Goal: Communication & Community: Answer question/provide support

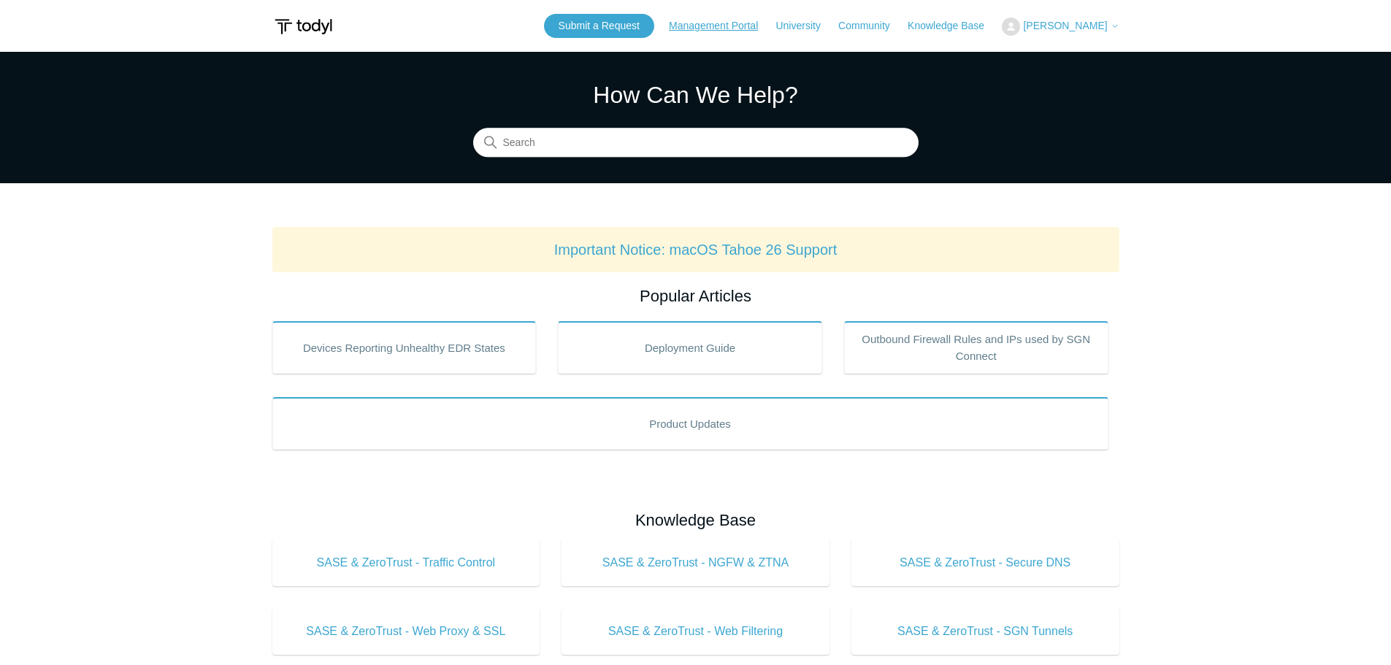
click at [704, 23] on link "Management Portal" at bounding box center [721, 25] width 104 height 15
click at [625, 24] on link "Submit a Request" at bounding box center [599, 26] width 110 height 24
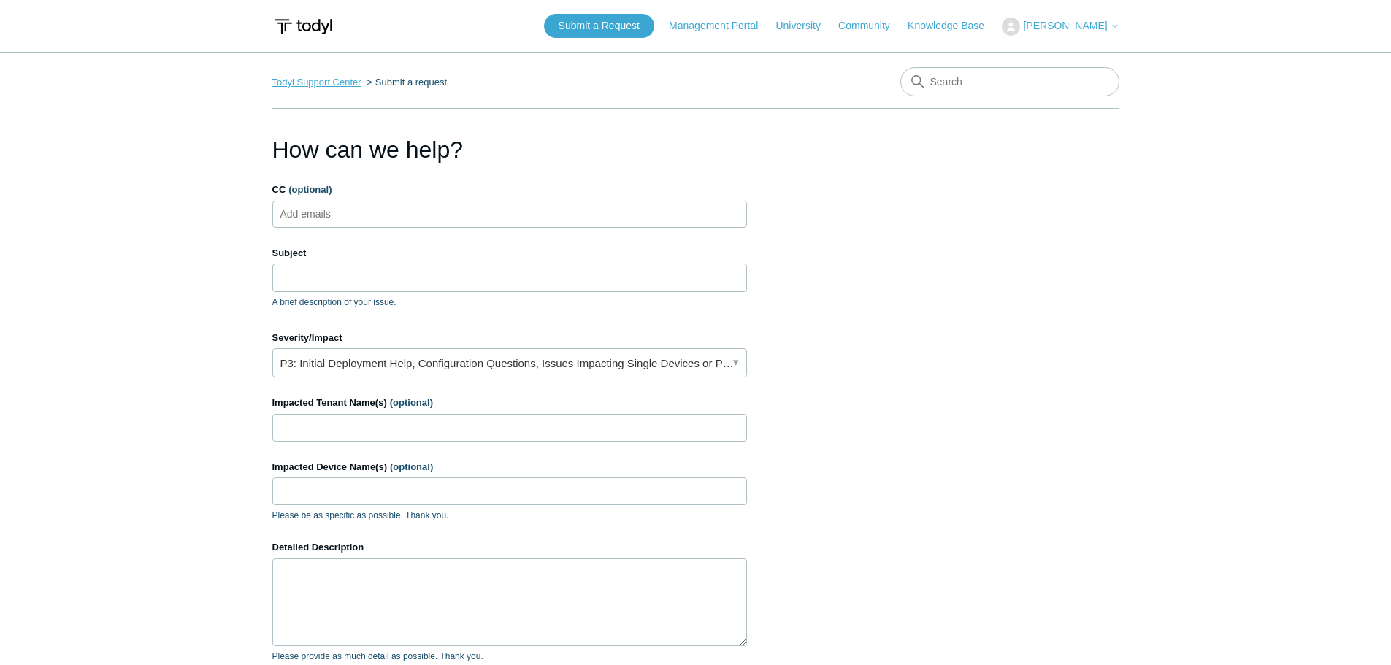
click at [336, 82] on link "Todyl Support Center" at bounding box center [316, 82] width 89 height 11
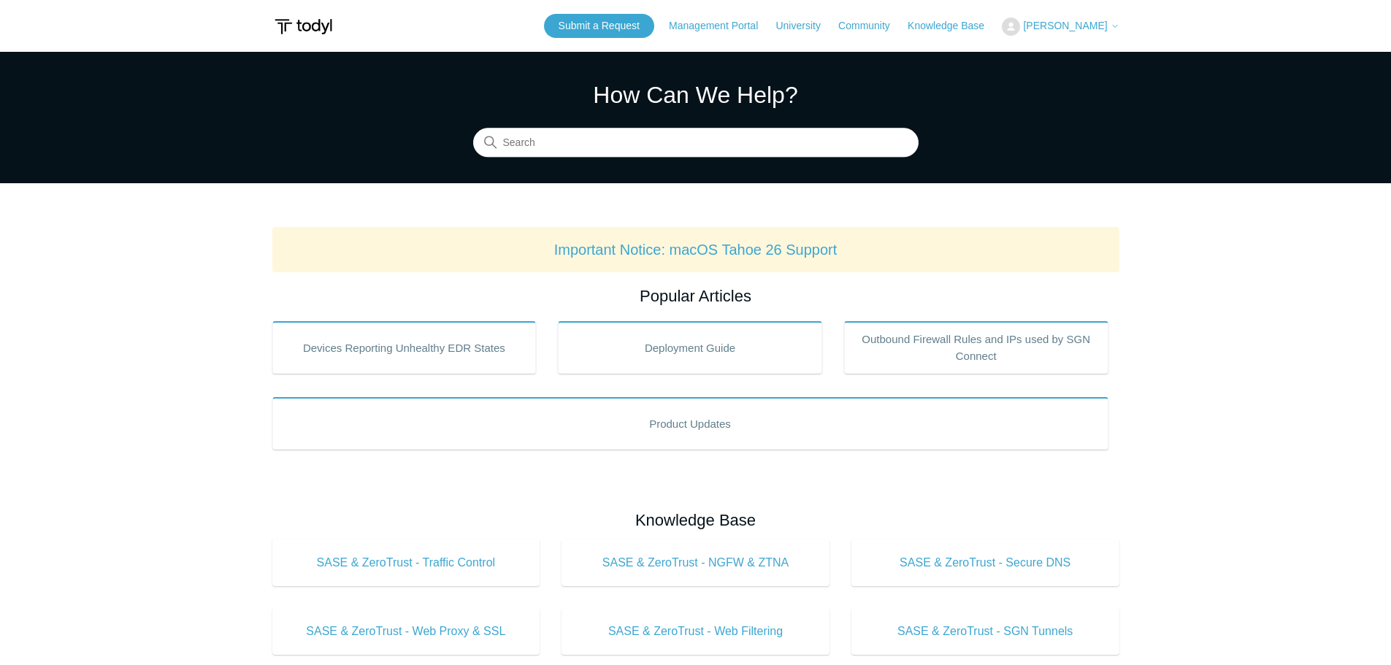
click at [1070, 20] on span "[PERSON_NAME]" at bounding box center [1065, 26] width 84 height 12
click at [1081, 59] on link "My Support Requests" at bounding box center [1073, 58] width 142 height 26
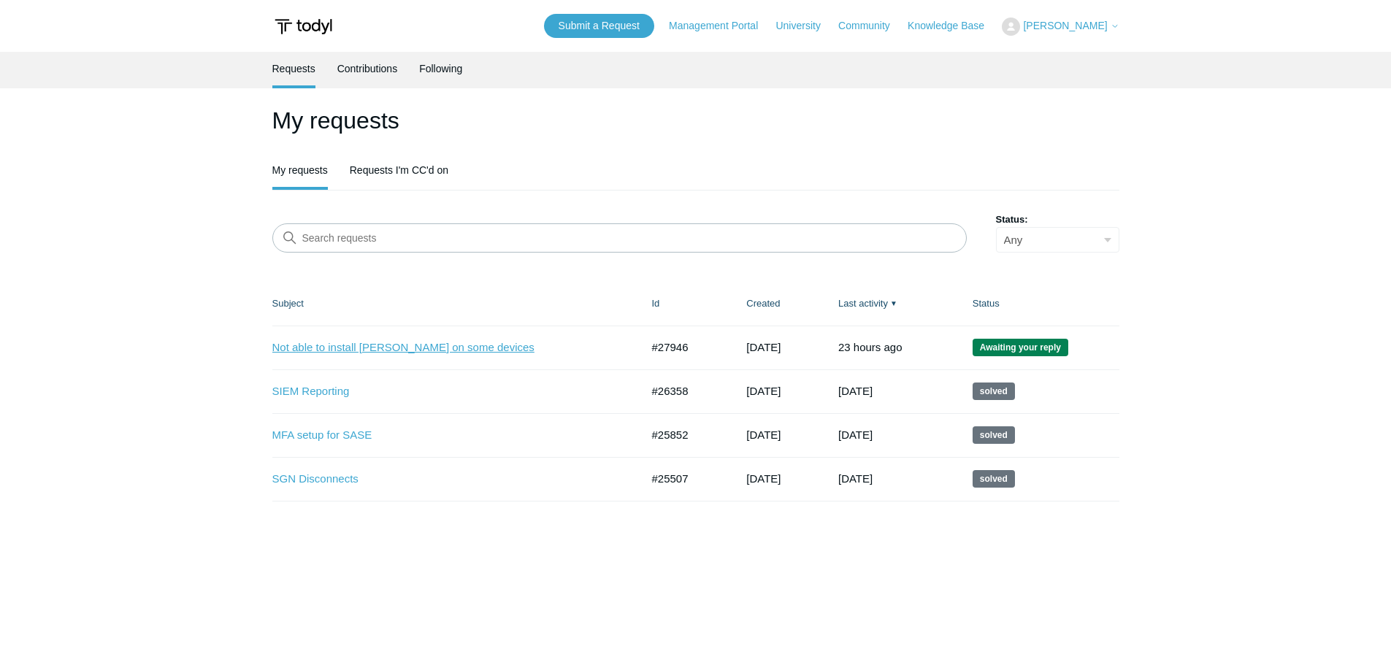
click at [366, 347] on link "Not able to install Todyl on some devices" at bounding box center [445, 347] width 347 height 17
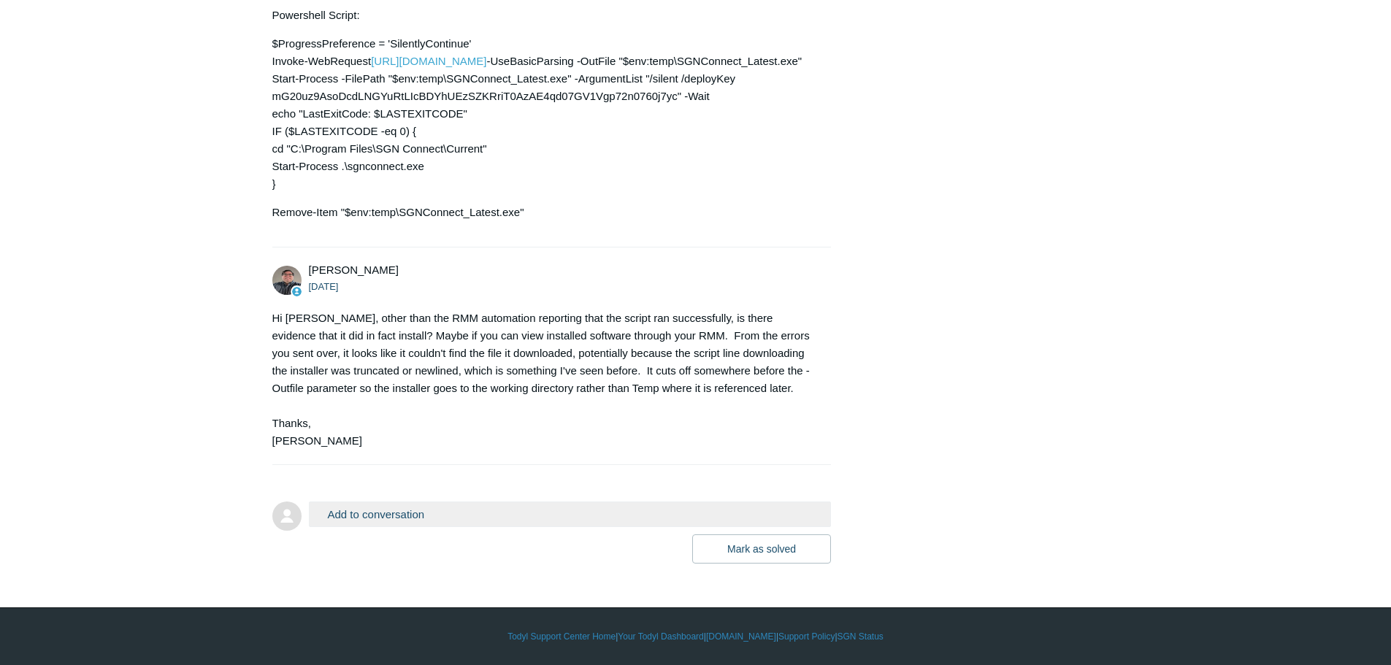
scroll to position [1838, 0]
click at [452, 509] on button "Add to conversation" at bounding box center [570, 515] width 523 height 26
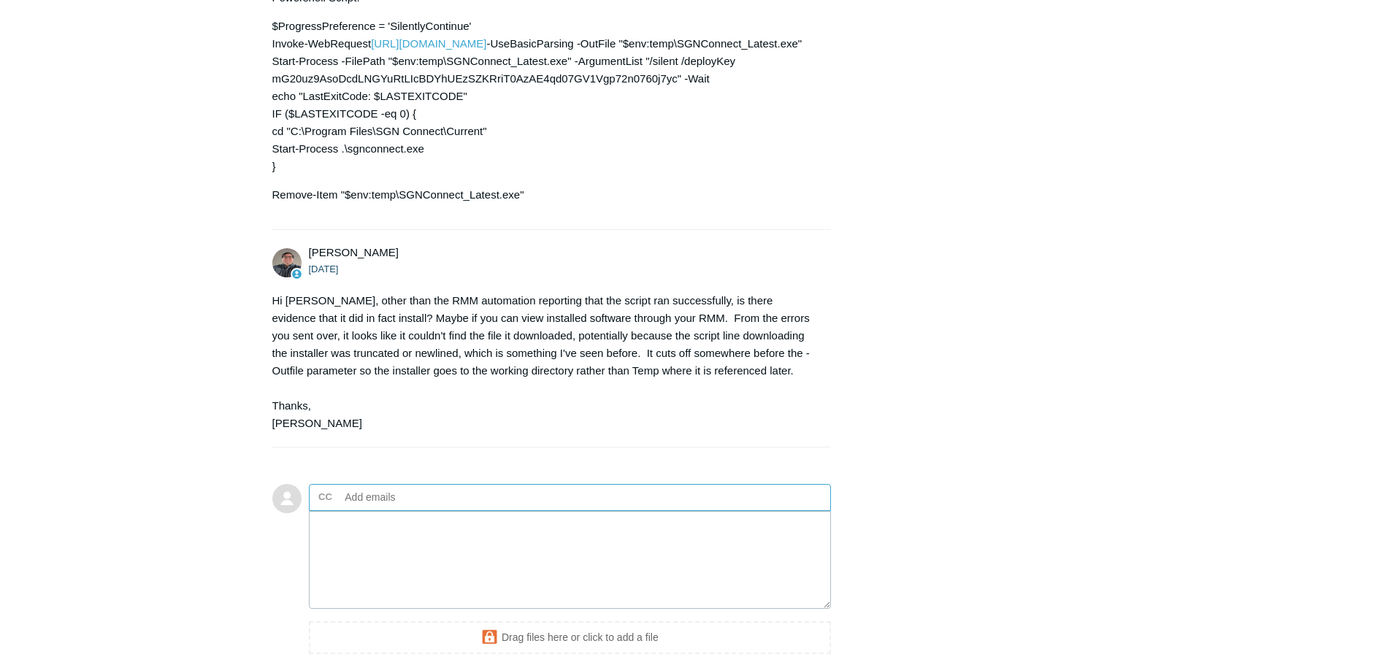
click at [404, 508] on input "text" at bounding box center [417, 497] width 157 height 22
type input "p"
click at [371, 562] on textarea "Add your reply" at bounding box center [570, 560] width 523 height 99
click at [361, 506] on span "close" at bounding box center [361, 497] width 5 height 17
click at [328, 559] on textarea "Add your reply" at bounding box center [570, 560] width 523 height 99
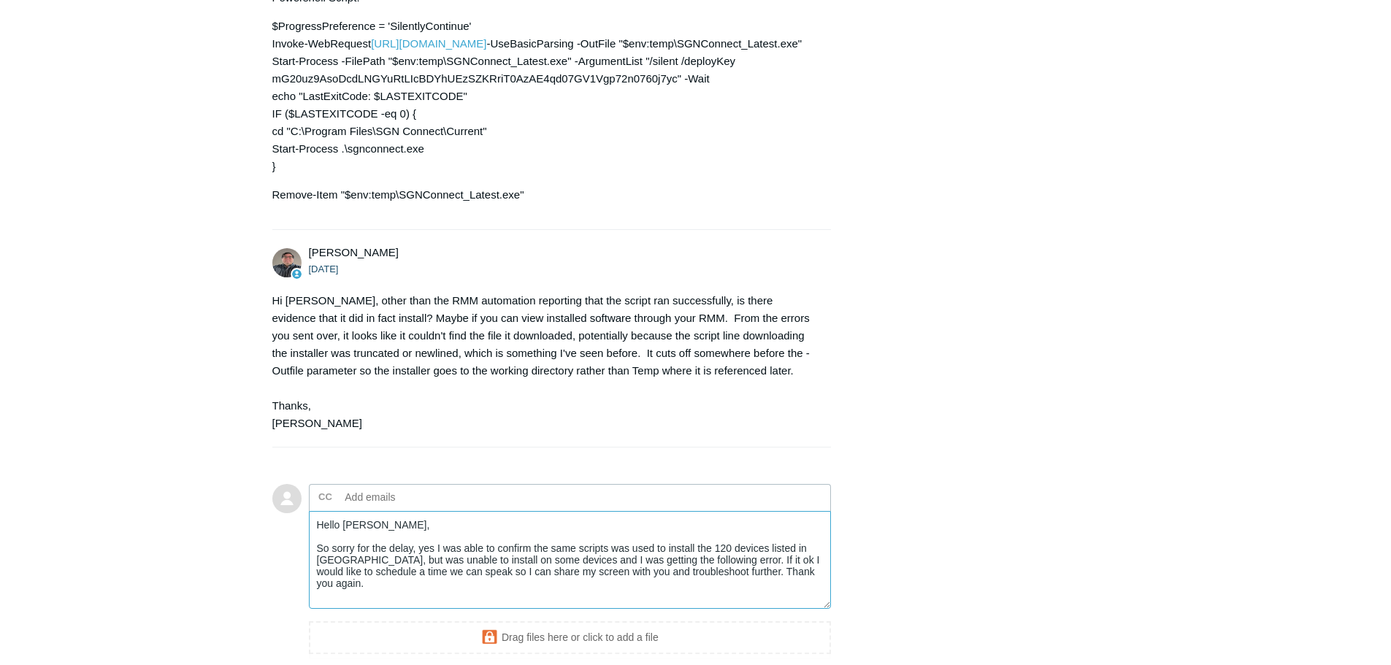
type textarea "Hello [PERSON_NAME], So sorry for the delay, yes I was able to confirm the same…"
click at [372, 508] on input "text" at bounding box center [382, 497] width 87 height 22
paste input "[PERSON_NAME][EMAIL_ADDRESS][DOMAIN_NAME]"
type input "[PERSON_NAME][EMAIL_ADDRESS][DOMAIN_NAME]"
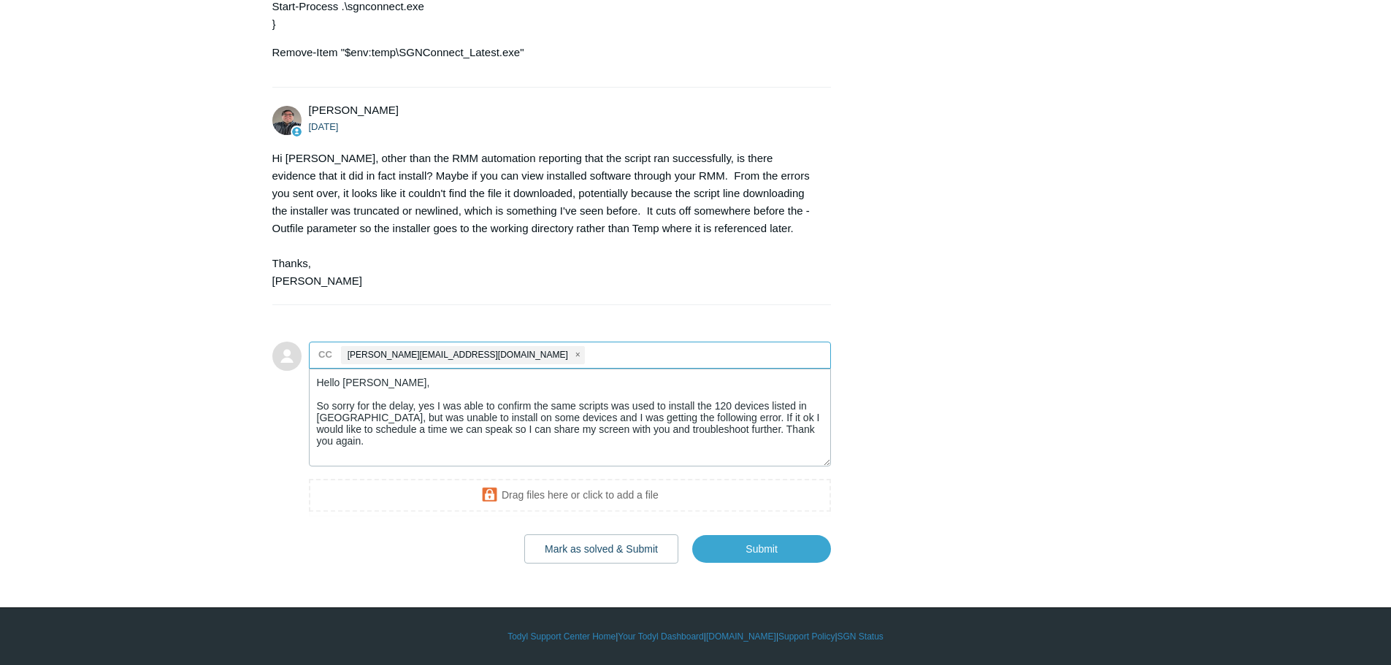
scroll to position [1998, 0]
click at [757, 548] on input "Submit" at bounding box center [761, 548] width 139 height 29
